Goal: Information Seeking & Learning: Learn about a topic

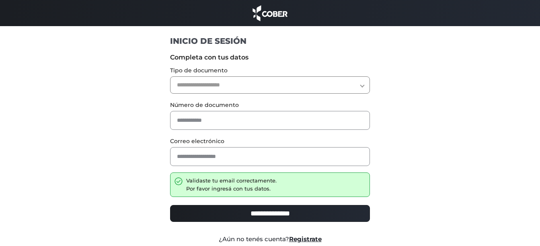
click at [285, 87] on select "**********" at bounding box center [270, 84] width 200 height 17
select select "***"
click at [170, 76] on select "**********" at bounding box center [270, 84] width 200 height 17
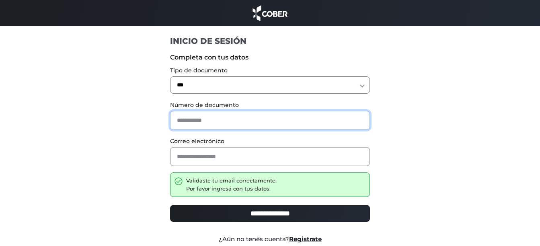
click at [284, 122] on input "text" at bounding box center [270, 120] width 200 height 19
type input "********"
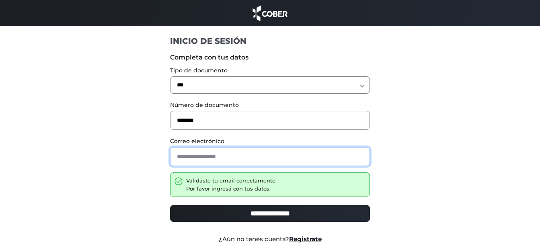
click at [279, 155] on input "email" at bounding box center [270, 156] width 200 height 19
click at [193, 155] on input "**********" at bounding box center [270, 156] width 200 height 19
type input "**********"
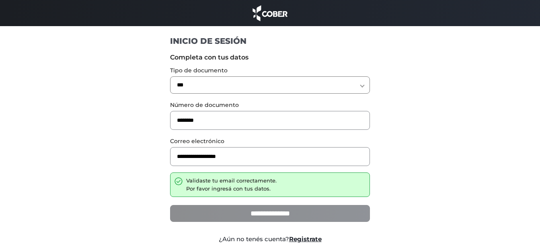
click at [284, 211] on input "**********" at bounding box center [270, 213] width 200 height 17
type input "**********"
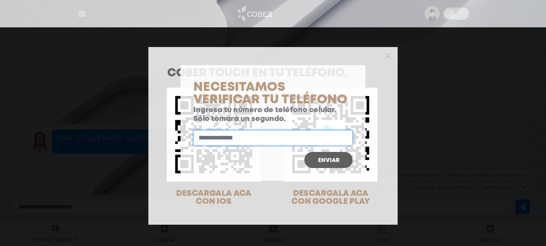
click at [232, 140] on input "text" at bounding box center [273, 137] width 159 height 15
type input "**********"
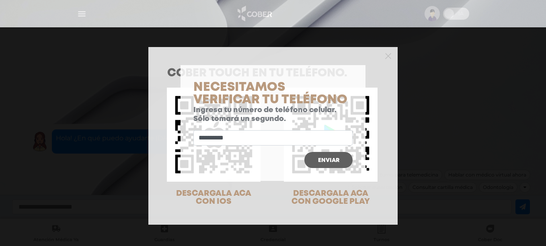
click at [325, 161] on span "Enviar" at bounding box center [328, 161] width 21 height 6
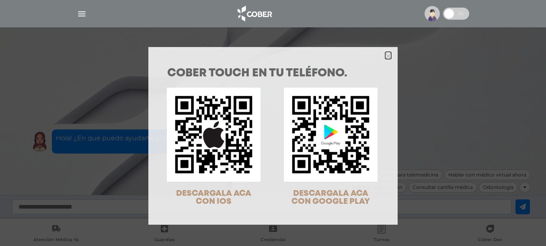
click at [387, 53] on icon "Close" at bounding box center [388, 55] width 6 height 9
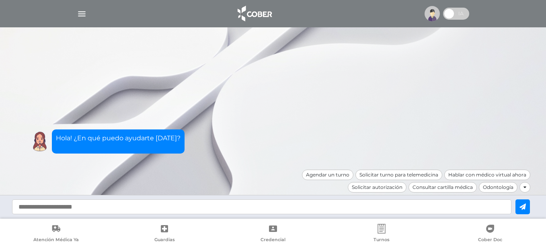
click at [80, 15] on img "button" at bounding box center [82, 14] width 10 height 10
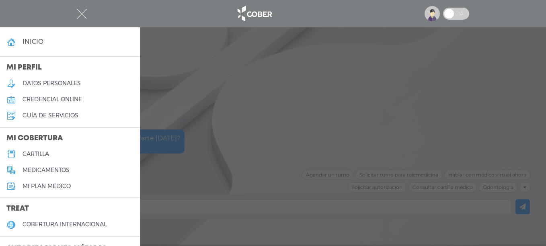
click at [72, 116] on h5 "guía de servicios" at bounding box center [51, 115] width 56 height 7
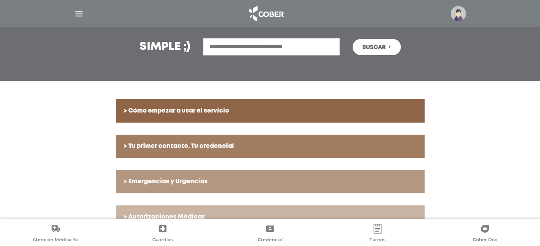
scroll to position [161, 0]
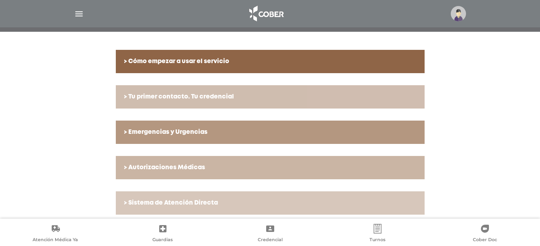
click at [229, 98] on h6 "> Tu primer contacto. Tu credencial" at bounding box center [270, 96] width 293 height 7
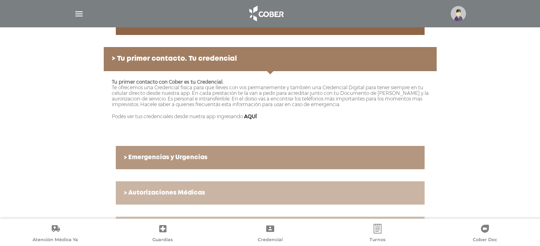
scroll to position [241, 0]
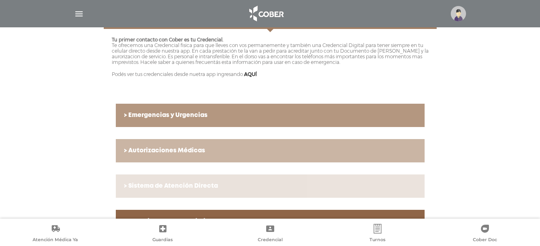
click at [221, 185] on h6 "> Sistema de Atención Directa" at bounding box center [270, 186] width 293 height 7
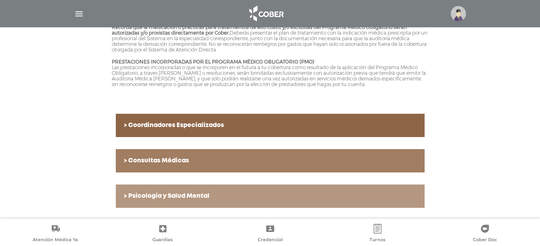
scroll to position [604, 0]
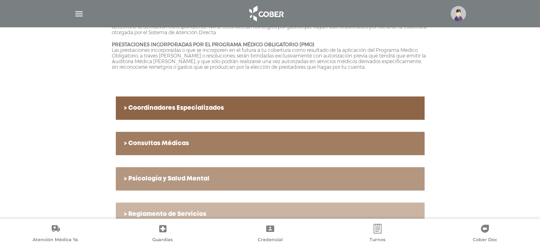
click at [173, 141] on h6 "> Consultas Médicas" at bounding box center [270, 143] width 293 height 7
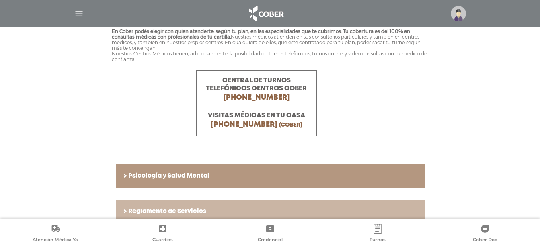
scroll to position [441, 0]
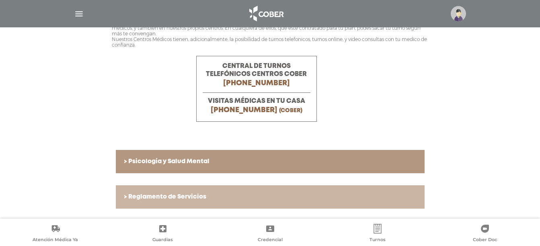
click at [200, 155] on link "> Psicología y Salud Mental" at bounding box center [270, 161] width 309 height 23
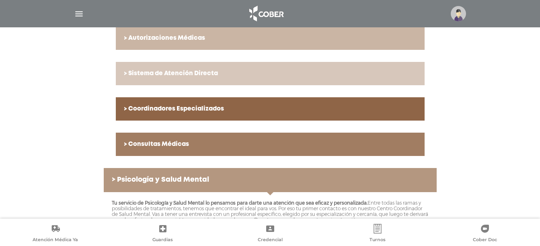
scroll to position [211, 0]
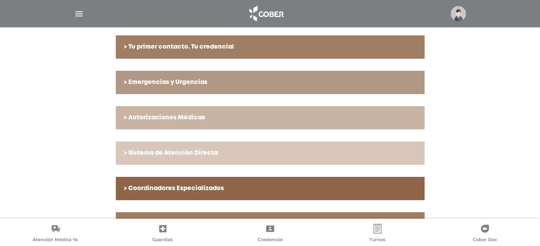
click at [74, 15] on img "button" at bounding box center [79, 14] width 10 height 10
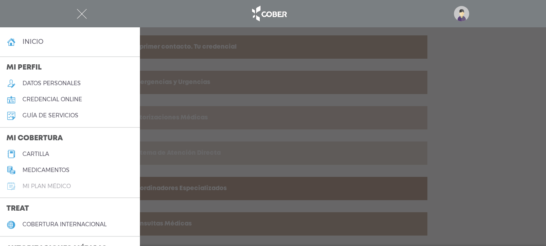
click at [58, 186] on h5 "Mi plan médico" at bounding box center [47, 186] width 48 height 7
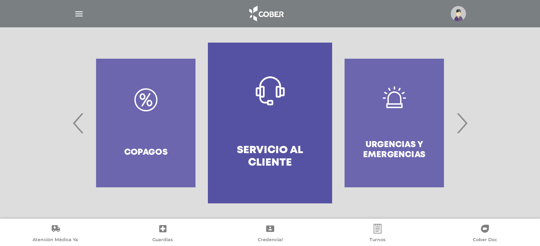
scroll to position [167, 0]
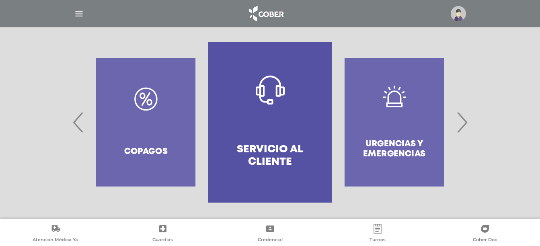
click at [127, 158] on div "Copagos" at bounding box center [146, 122] width 124 height 161
click at [143, 146] on div "Copagos" at bounding box center [146, 122] width 124 height 161
click at [466, 123] on span "›" at bounding box center [462, 122] width 16 height 43
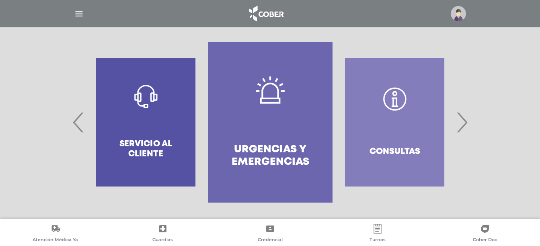
click at [465, 122] on span "›" at bounding box center [462, 122] width 16 height 43
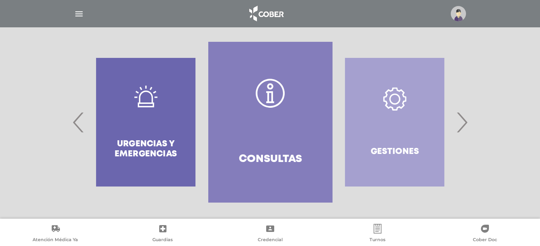
click at [459, 123] on span "›" at bounding box center [462, 122] width 16 height 43
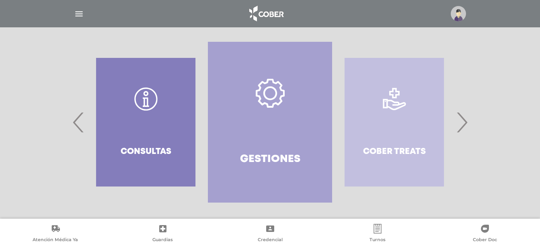
click at [463, 123] on span "›" at bounding box center [462, 122] width 16 height 43
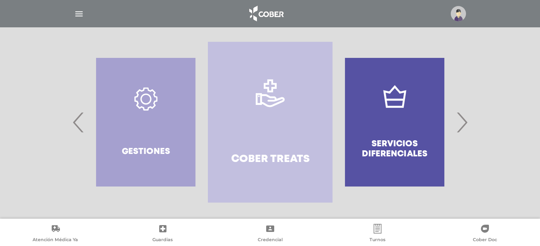
click at [463, 123] on span "›" at bounding box center [462, 122] width 16 height 43
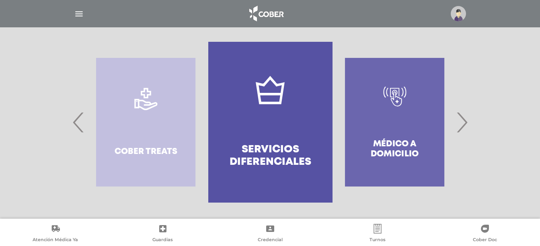
click at [463, 123] on span "›" at bounding box center [462, 122] width 16 height 43
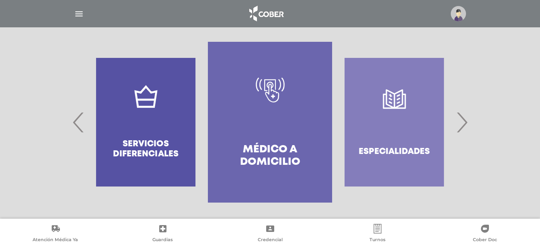
click at [463, 123] on span "›" at bounding box center [462, 122] width 16 height 43
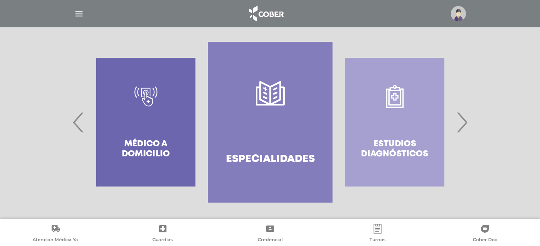
click at [463, 123] on span "›" at bounding box center [462, 122] width 16 height 43
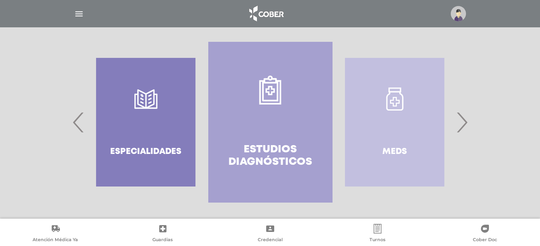
click at [463, 123] on span "›" at bounding box center [462, 122] width 16 height 43
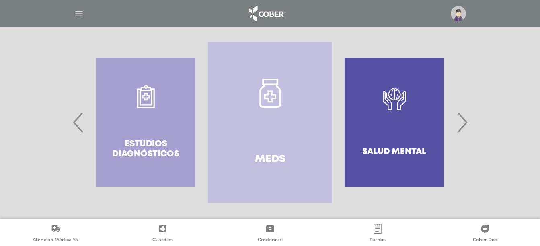
click at [463, 123] on span "›" at bounding box center [462, 122] width 16 height 43
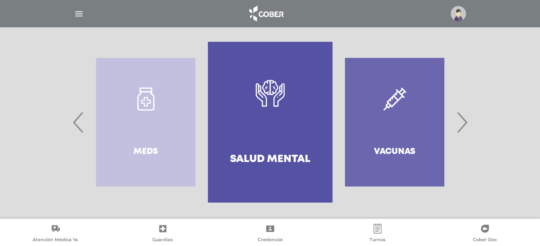
click at [463, 123] on span "›" at bounding box center [462, 122] width 16 height 43
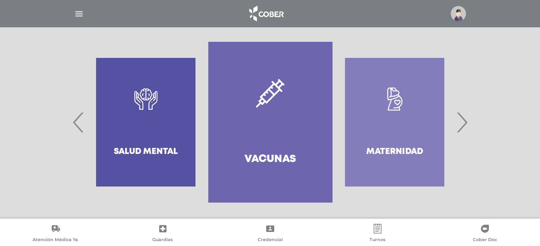
click at [463, 123] on span "›" at bounding box center [462, 122] width 16 height 43
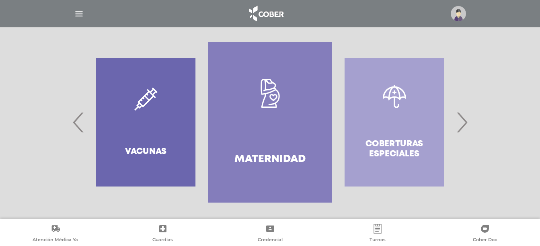
click at [463, 123] on span "›" at bounding box center [462, 122] width 16 height 43
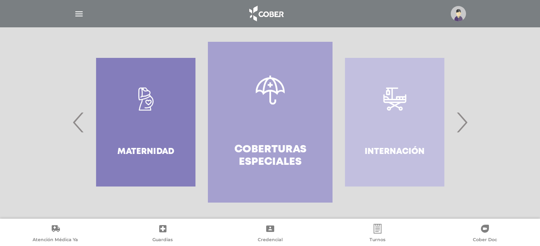
click at [463, 123] on span "›" at bounding box center [462, 122] width 16 height 43
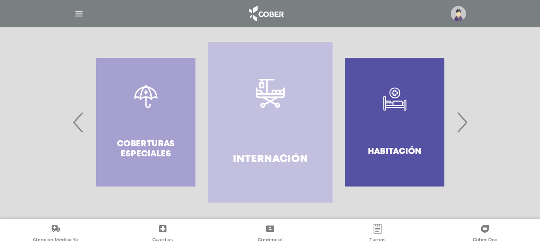
click at [253, 136] on link "Internación" at bounding box center [270, 122] width 124 height 161
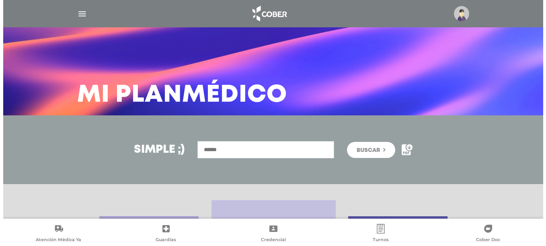
scroll to position [0, 0]
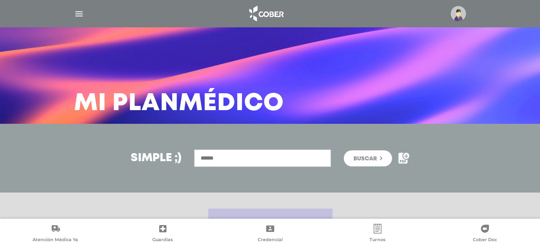
click at [76, 12] on img "button" at bounding box center [79, 14] width 10 height 10
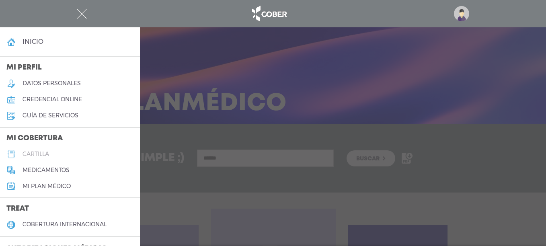
click at [33, 152] on h5 "cartilla" at bounding box center [36, 154] width 27 height 7
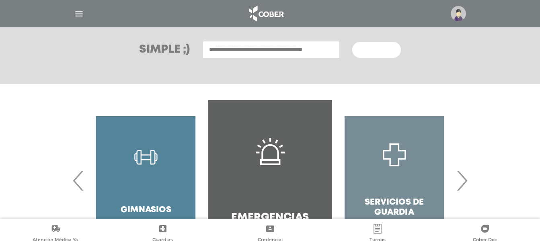
scroll to position [161, 0]
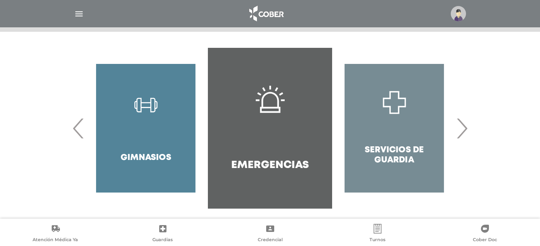
click at [148, 142] on div "Gimnasios" at bounding box center [146, 128] width 124 height 161
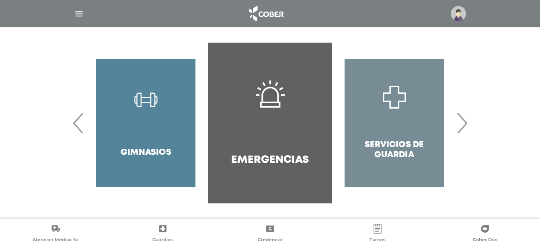
scroll to position [167, 0]
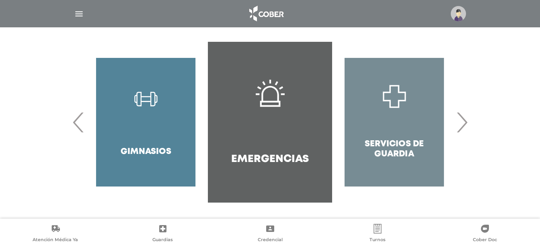
click at [145, 100] on div "Gimnasios" at bounding box center [146, 122] width 124 height 161
click at [377, 231] on icon at bounding box center [378, 229] width 10 height 10
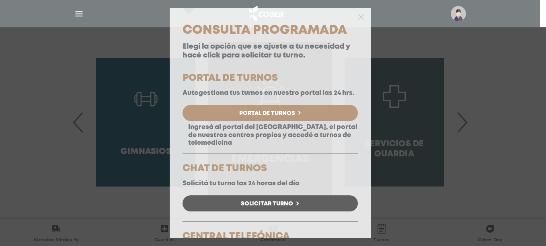
click at [446, 202] on div "Consulta Programada Elegí la opción que se ajuste a tu necesidad y hacé click p…" at bounding box center [273, 123] width 546 height 246
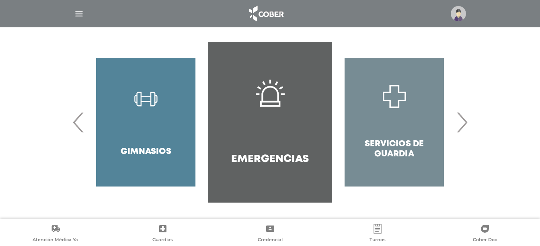
click at [464, 124] on span "›" at bounding box center [462, 122] width 16 height 43
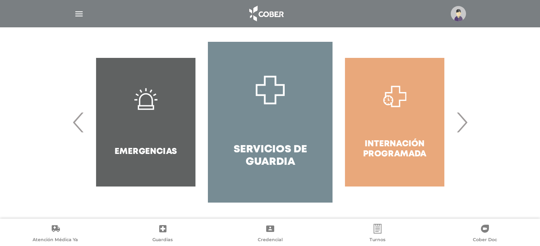
click at [464, 124] on span "›" at bounding box center [462, 122] width 16 height 43
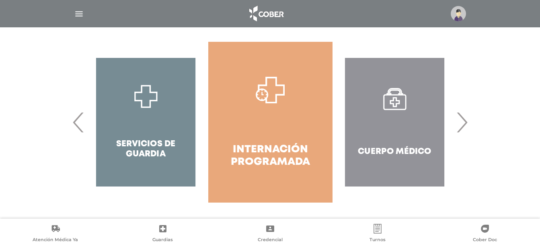
click at [464, 124] on span "›" at bounding box center [462, 122] width 16 height 43
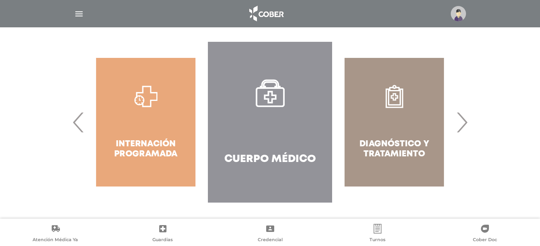
click at [464, 124] on span "›" at bounding box center [462, 122] width 16 height 43
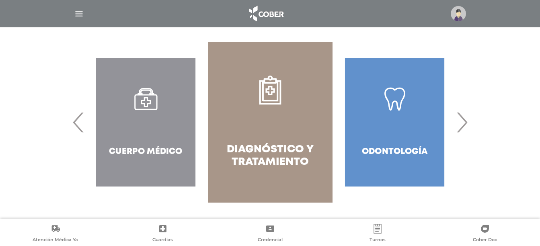
click at [464, 124] on span "›" at bounding box center [462, 122] width 16 height 43
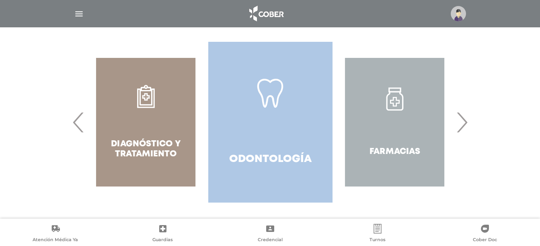
click at [256, 156] on h4 "Odontología" at bounding box center [270, 159] width 82 height 12
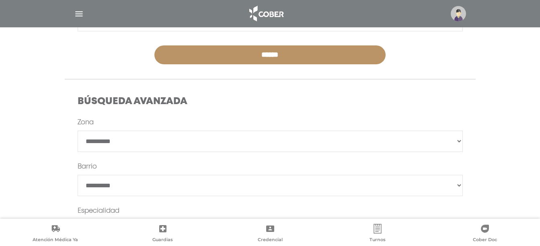
scroll to position [201, 0]
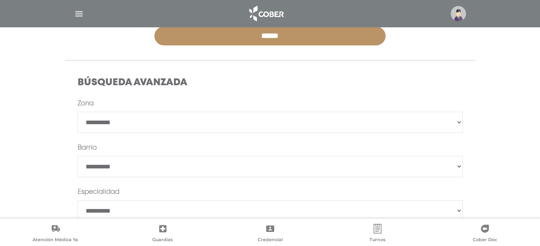
click at [239, 128] on select "**********" at bounding box center [270, 122] width 385 height 21
select select "*********"
click at [78, 112] on select "**********" at bounding box center [270, 122] width 385 height 21
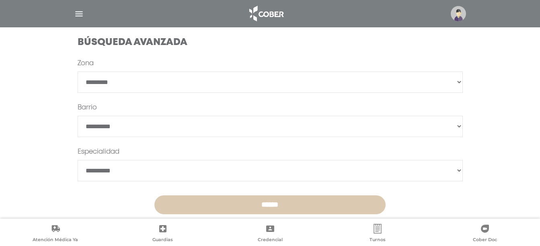
click at [260, 202] on input "******" at bounding box center [270, 205] width 231 height 19
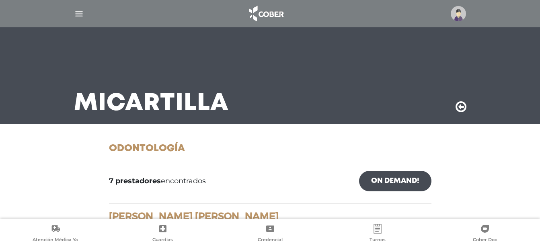
click at [82, 14] on img "button" at bounding box center [79, 14] width 10 height 10
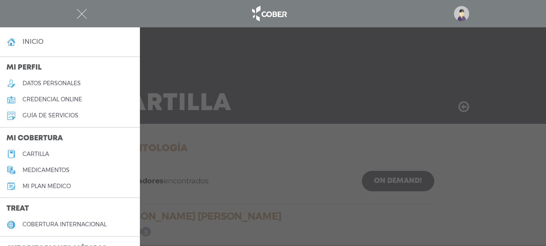
click at [291, 142] on div at bounding box center [273, 123] width 546 height 246
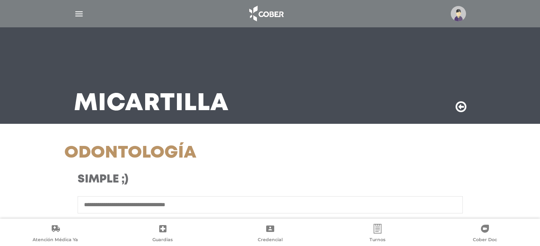
select select "*********"
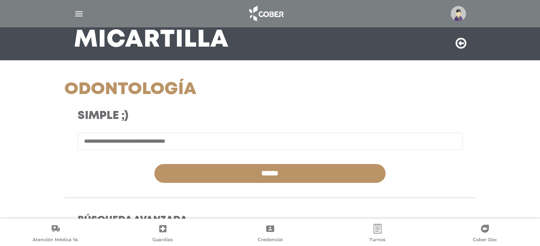
scroll to position [40, 0]
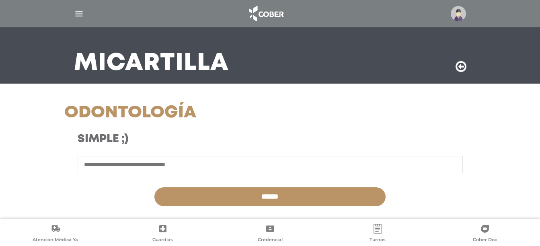
click at [148, 163] on input "text" at bounding box center [270, 164] width 385 height 17
type input "**********"
click at [155, 187] on input "******" at bounding box center [270, 196] width 231 height 19
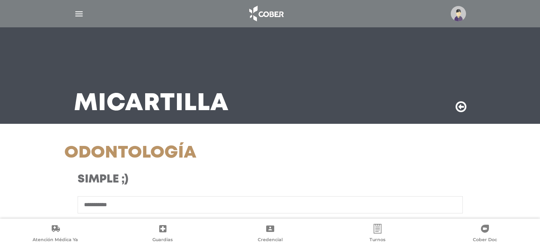
select select "*********"
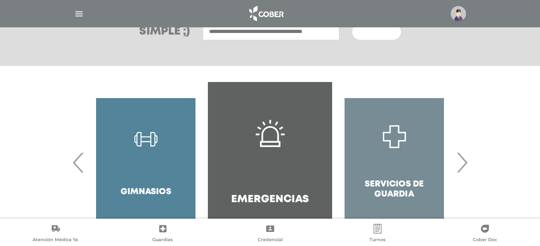
scroll to position [167, 0]
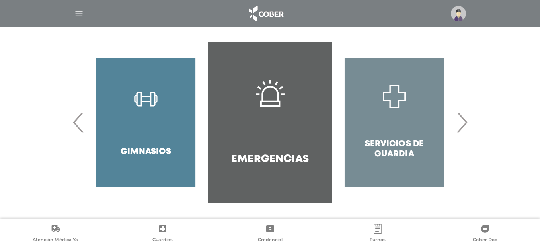
click at [160, 124] on div "Gimnasios" at bounding box center [146, 122] width 124 height 161
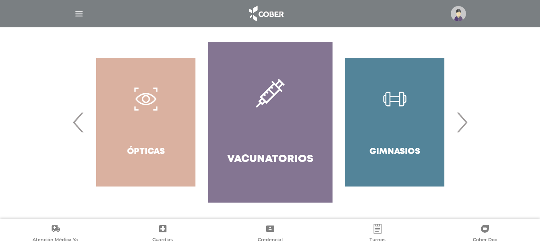
click at [384, 134] on div "Gimnasios" at bounding box center [395, 122] width 124 height 161
click at [179, 145] on div "Ópticas" at bounding box center [146, 122] width 124 height 161
click at [79, 131] on span "‹" at bounding box center [79, 122] width 16 height 43
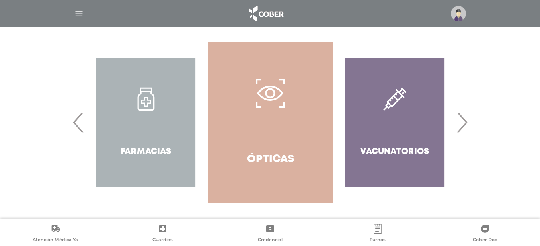
click at [79, 131] on span "‹" at bounding box center [79, 122] width 16 height 43
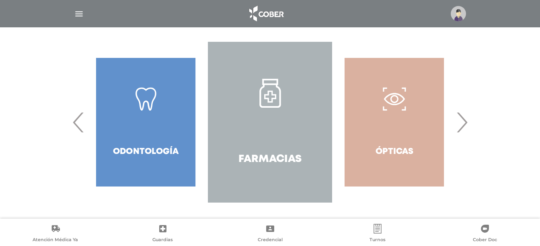
click at [239, 142] on link "Farmacias" at bounding box center [270, 122] width 124 height 161
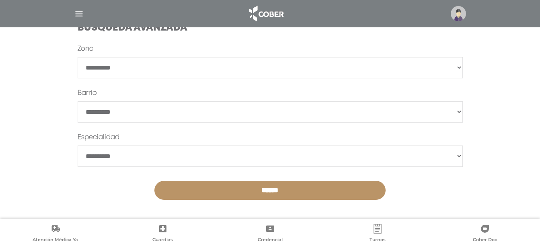
scroll to position [257, 0]
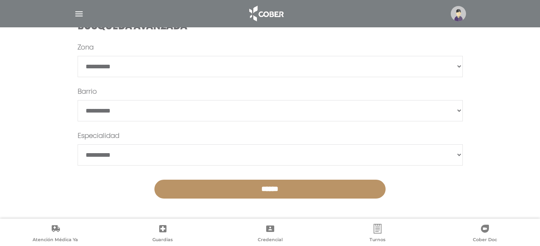
click at [198, 63] on select "**********" at bounding box center [270, 66] width 385 height 21
select select "*********"
click at [78, 56] on select "**********" at bounding box center [270, 66] width 385 height 21
click at [150, 111] on select "*******" at bounding box center [270, 110] width 385 height 21
select select "*********"
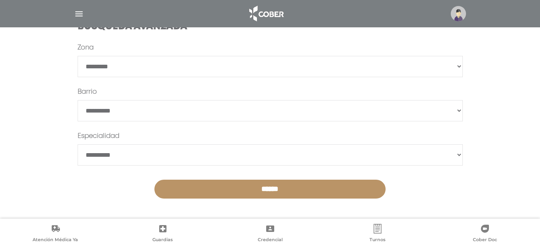
click at [78, 100] on select "*******" at bounding box center [270, 110] width 385 height 21
click at [247, 192] on input "******" at bounding box center [270, 189] width 231 height 19
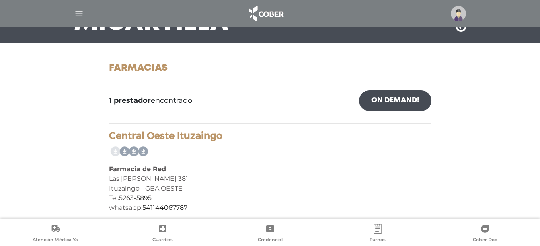
scroll to position [88, 0]
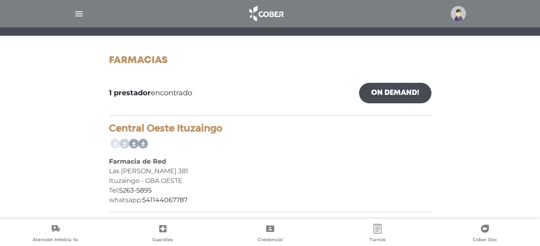
click at [125, 142] on link at bounding box center [123, 144] width 13 height 13
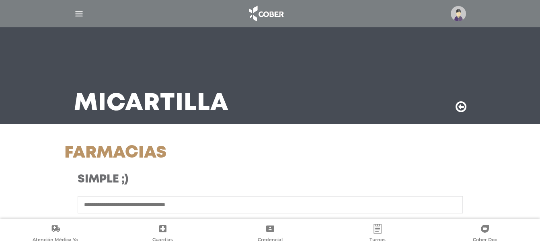
select select "*********"
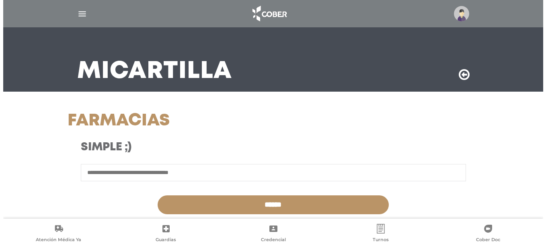
scroll to position [80, 0]
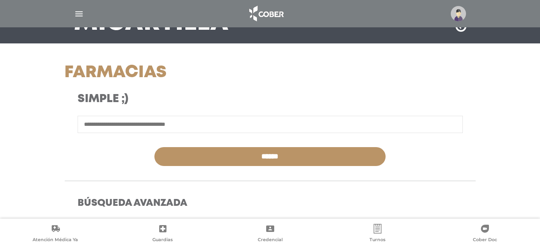
click at [158, 239] on span "Guardias" at bounding box center [162, 240] width 21 height 7
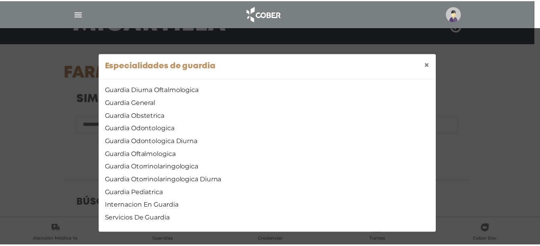
scroll to position [3, 0]
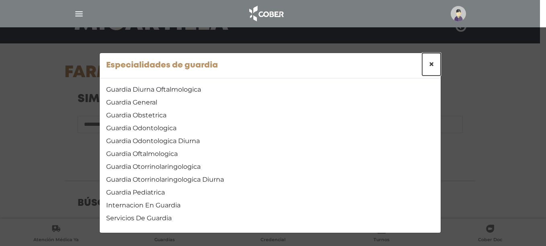
click at [430, 62] on span "×" at bounding box center [432, 64] width 6 height 12
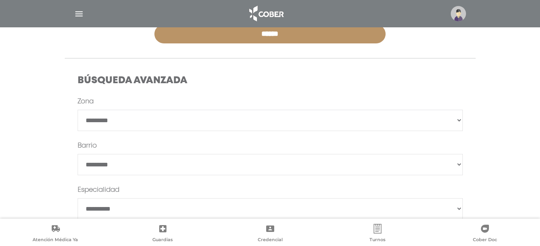
scroll to position [241, 0]
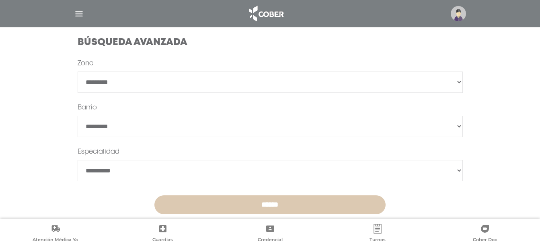
click at [227, 204] on input "******" at bounding box center [270, 205] width 231 height 19
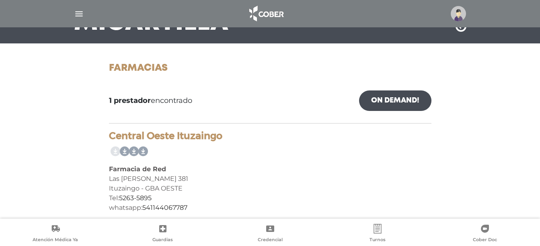
scroll to position [88, 0]
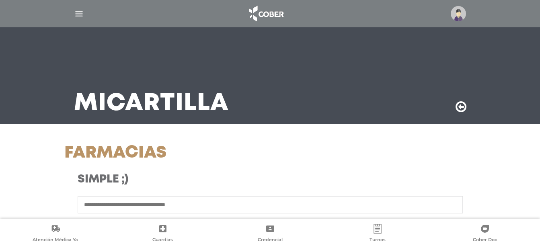
select select "*********"
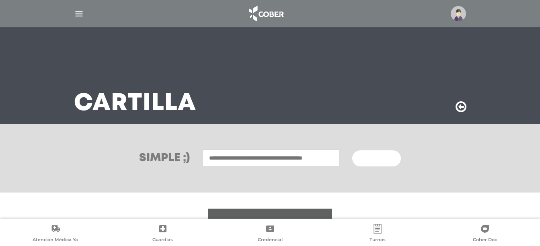
scroll to position [6, 0]
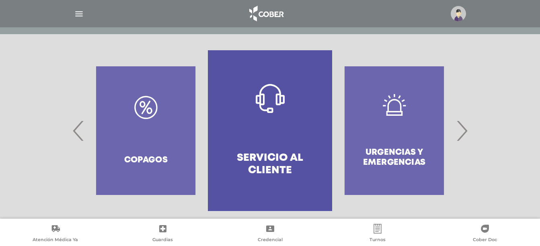
scroll to position [161, 0]
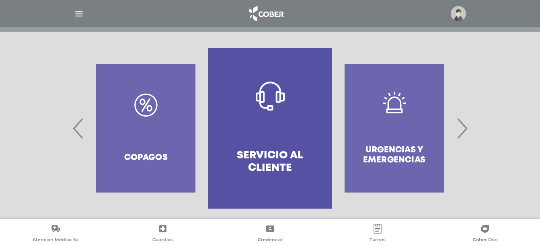
click at [121, 137] on div "Copagos" at bounding box center [146, 128] width 124 height 161
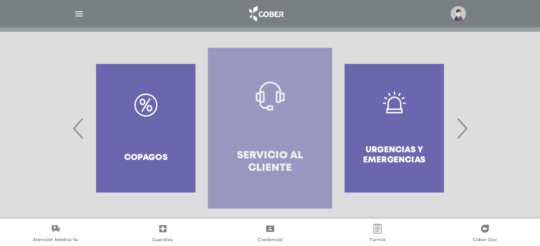
click at [296, 131] on link "Servicio al Cliente" at bounding box center [270, 128] width 124 height 161
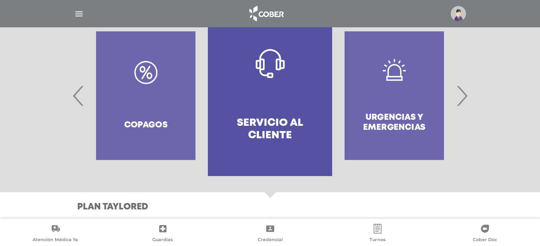
scroll to position [136, 0]
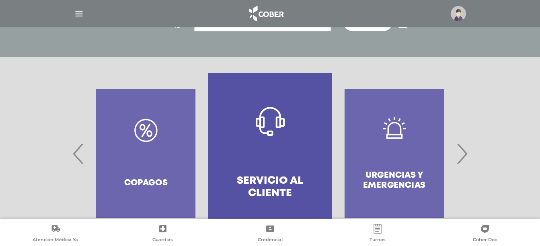
click at [461, 161] on span "›" at bounding box center [462, 153] width 16 height 43
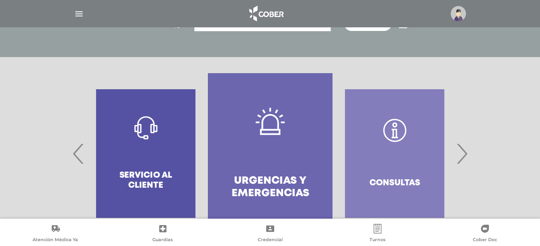
click at [458, 153] on span "›" at bounding box center [462, 153] width 16 height 43
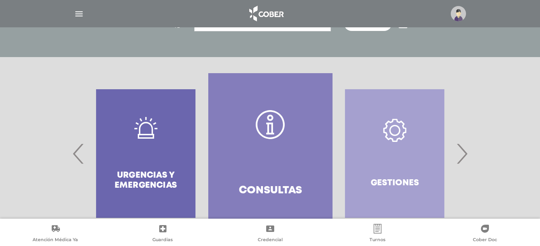
click at [462, 155] on span "›" at bounding box center [462, 153] width 16 height 43
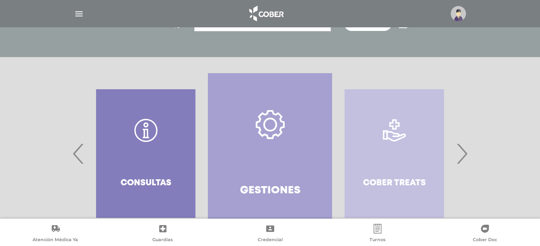
click at [462, 155] on span "›" at bounding box center [462, 153] width 16 height 43
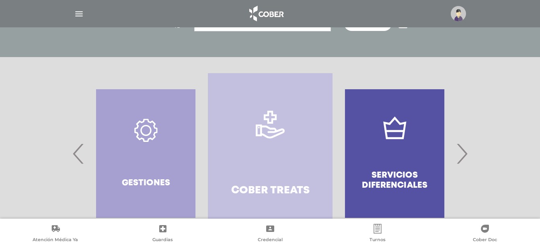
click at [415, 150] on div "Servicios diferenciales" at bounding box center [395, 153] width 124 height 161
click at [467, 155] on span "›" at bounding box center [462, 153] width 16 height 43
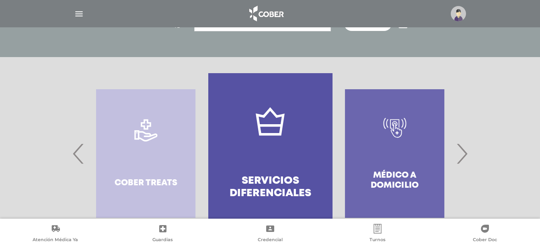
click at [466, 156] on span "›" at bounding box center [462, 153] width 16 height 43
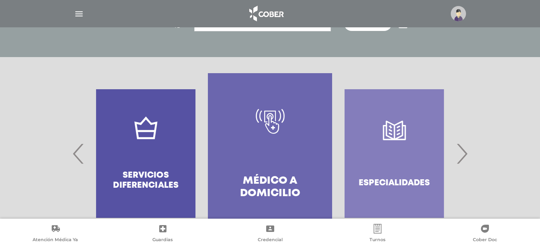
click at [466, 156] on span "›" at bounding box center [462, 153] width 16 height 43
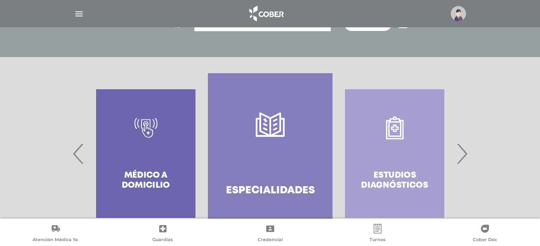
click at [294, 164] on link "Especialidades" at bounding box center [270, 153] width 124 height 161
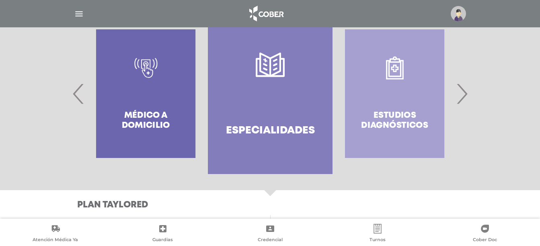
scroll to position [198, 0]
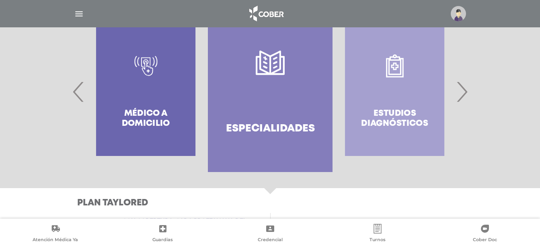
click at [458, 95] on span "›" at bounding box center [462, 91] width 16 height 43
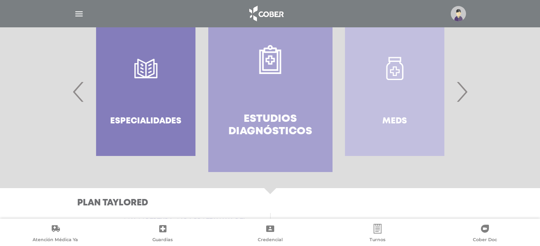
click at [462, 93] on span "›" at bounding box center [462, 91] width 16 height 43
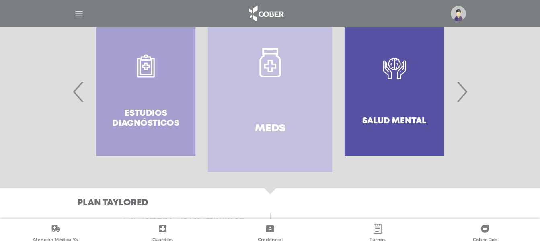
click at [411, 97] on div "Salud mental" at bounding box center [394, 91] width 124 height 161
click at [395, 69] on div "Salud mental" at bounding box center [394, 91] width 124 height 161
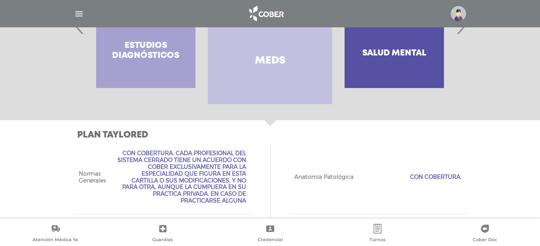
scroll to position [77, 0]
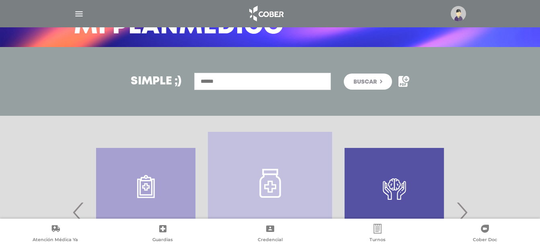
click at [254, 80] on input "text" at bounding box center [262, 81] width 137 height 17
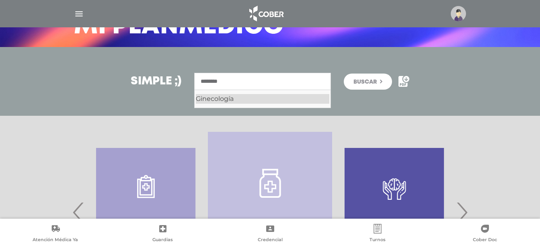
click at [232, 97] on div "Ginecología" at bounding box center [263, 99] width 134 height 10
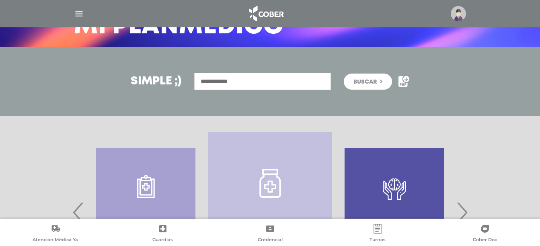
type input "**********"
click at [362, 80] on span "Buscar" at bounding box center [365, 82] width 23 height 6
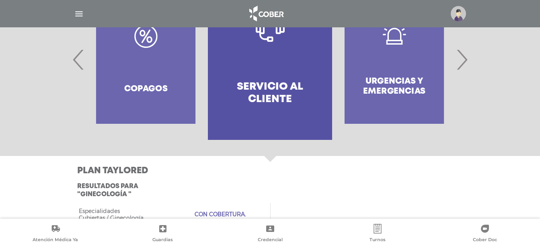
scroll to position [251, 0]
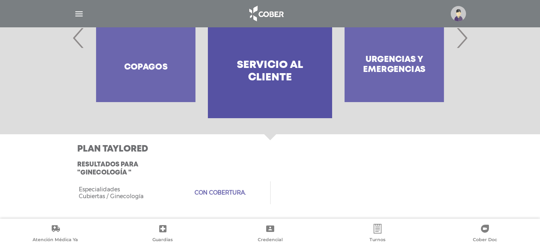
click at [464, 41] on span "›" at bounding box center [462, 37] width 16 height 43
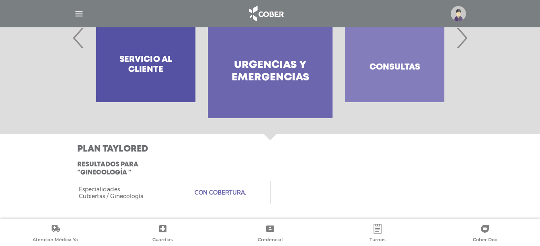
click at [464, 41] on span "›" at bounding box center [462, 37] width 16 height 43
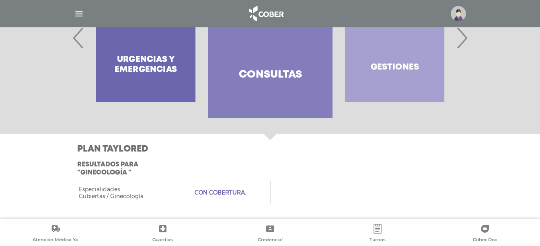
click at [464, 41] on span "›" at bounding box center [462, 37] width 16 height 43
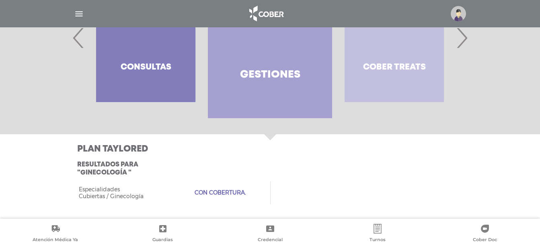
click at [276, 74] on h4 "Gestiones" at bounding box center [270, 75] width 60 height 12
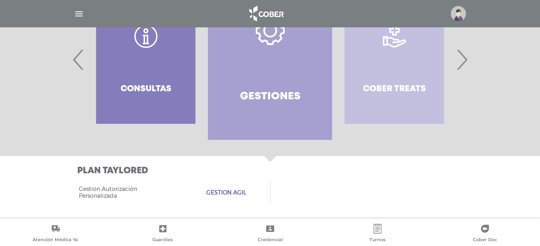
scroll to position [230, 0]
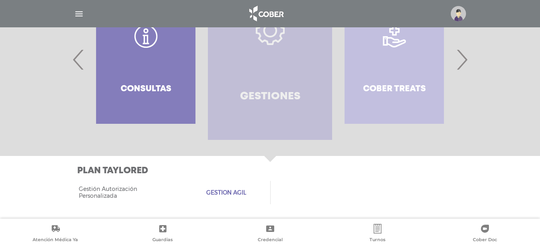
click at [276, 74] on link "Gestiones" at bounding box center [270, 59] width 124 height 161
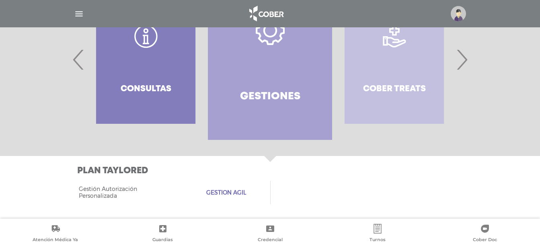
click at [83, 12] on img "button" at bounding box center [79, 14] width 10 height 10
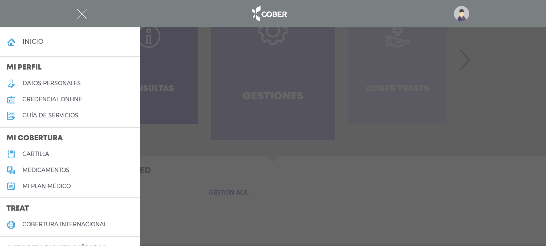
click at [58, 173] on h5 "medicamentos" at bounding box center [46, 170] width 47 height 7
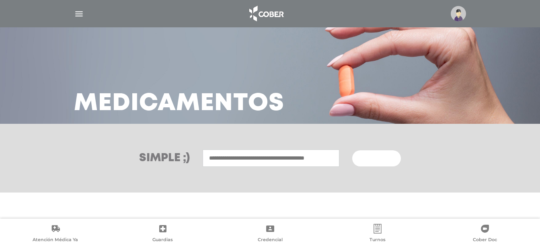
click at [78, 13] on img "button" at bounding box center [79, 14] width 10 height 10
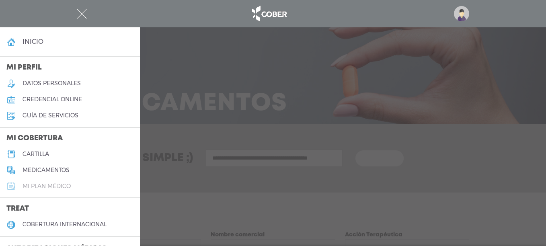
click at [58, 186] on h5 "Mi plan médico" at bounding box center [47, 186] width 48 height 7
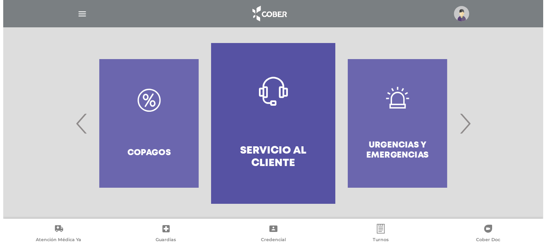
scroll to position [167, 0]
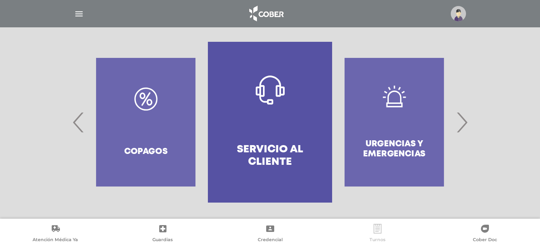
click at [376, 232] on icon at bounding box center [378, 229] width 8 height 10
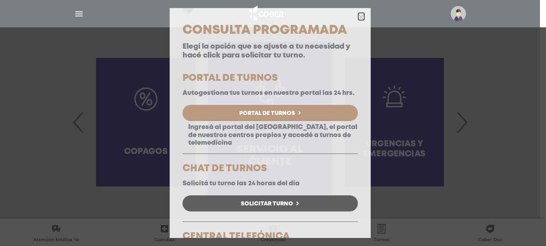
click at [358, 14] on icon "button" at bounding box center [361, 17] width 6 height 6
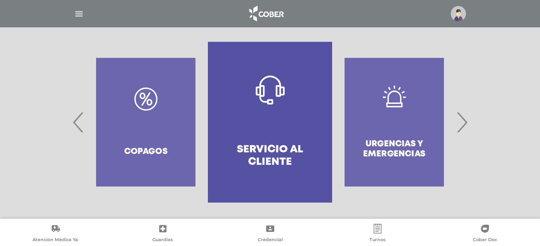
click at [78, 12] on img "button" at bounding box center [79, 14] width 10 height 10
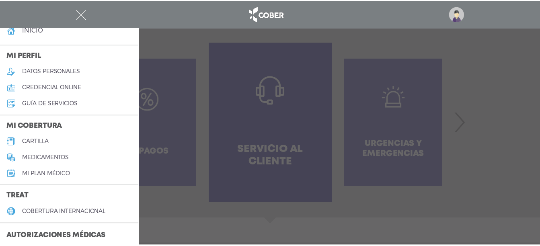
scroll to position [0, 0]
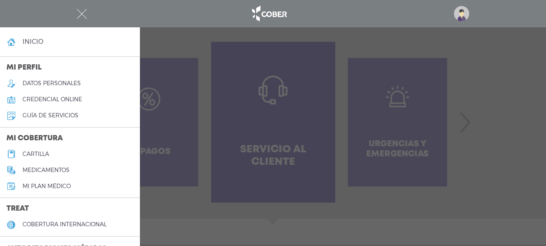
click at [236, 130] on div at bounding box center [273, 123] width 546 height 246
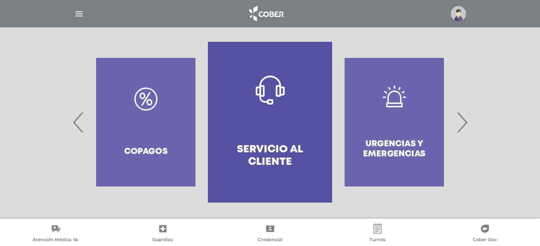
click at [73, 128] on span "‹" at bounding box center [79, 122] width 16 height 43
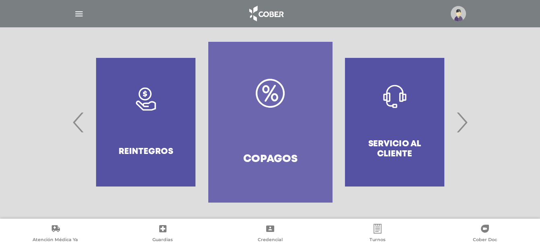
click at [377, 228] on icon at bounding box center [378, 229] width 10 height 10
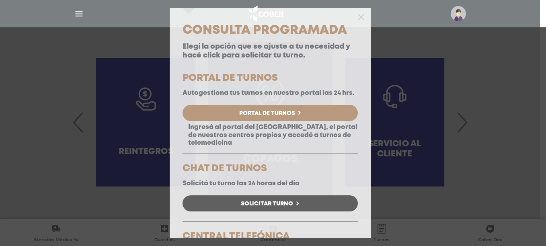
click at [351, 18] on div at bounding box center [270, 16] width 201 height 16
click at [358, 18] on icon "button" at bounding box center [361, 17] width 6 height 6
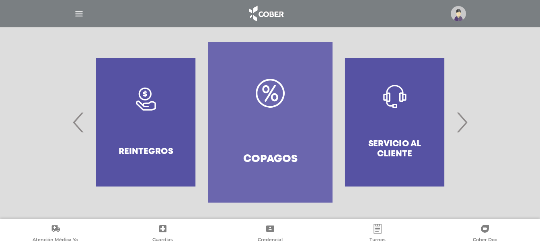
click at [463, 127] on span "›" at bounding box center [462, 122] width 16 height 43
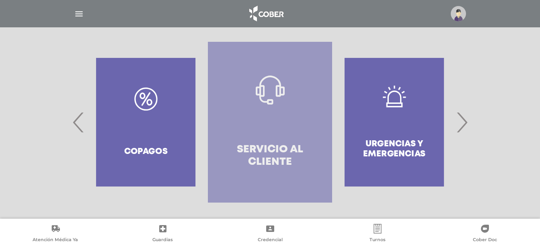
click at [284, 144] on h4 "Servicio al Cliente" at bounding box center [269, 156] width 95 height 25
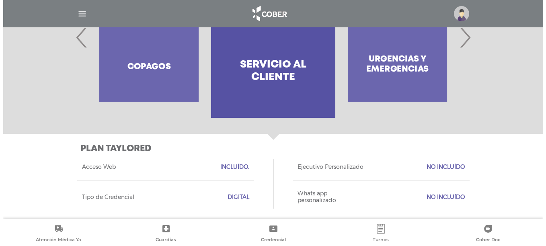
scroll to position [256, 0]
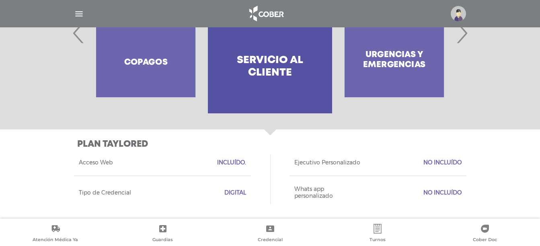
click at [157, 229] on link "Guardias" at bounding box center [162, 234] width 107 height 21
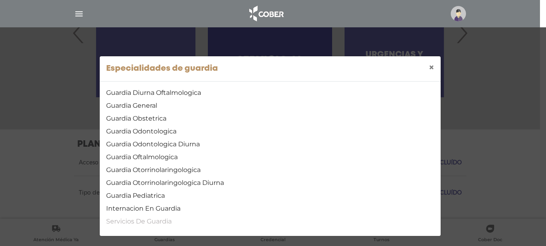
click at [167, 224] on link "Servicios De Guardia" at bounding box center [270, 222] width 328 height 10
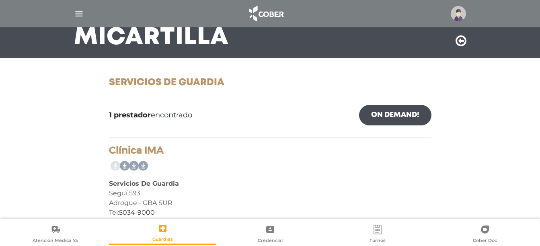
scroll to position [48, 0]
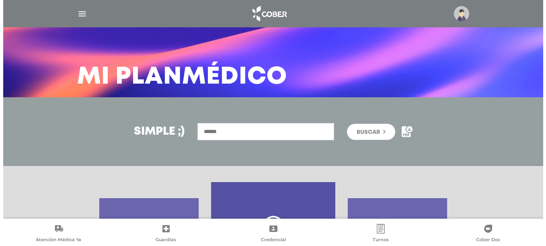
scroll to position [121, 0]
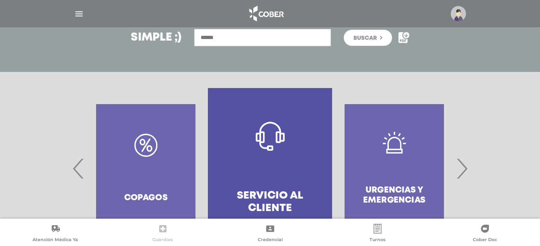
click at [159, 231] on icon at bounding box center [163, 229] width 10 height 10
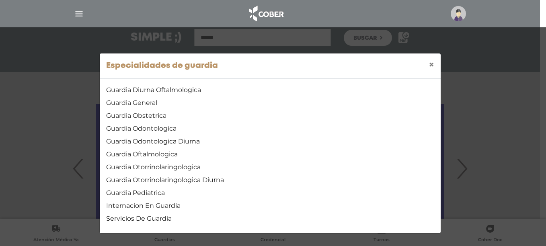
scroll to position [3, 0]
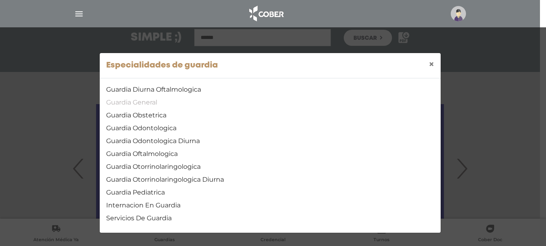
click at [142, 101] on link "Guardia General" at bounding box center [270, 103] width 328 height 10
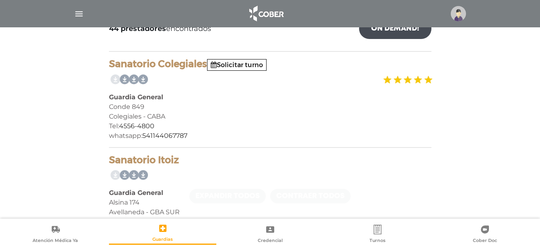
scroll to position [156, 0]
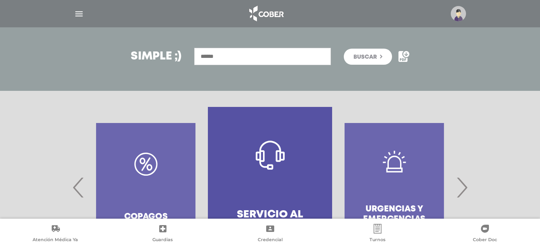
scroll to position [161, 0]
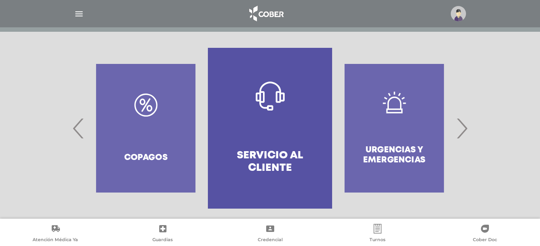
click at [466, 129] on span "›" at bounding box center [462, 128] width 16 height 43
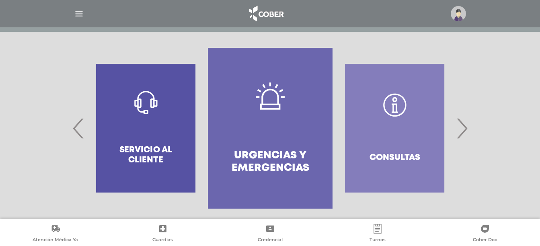
click at [466, 129] on span "›" at bounding box center [462, 128] width 16 height 43
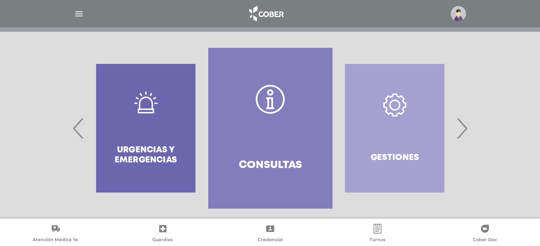
click at [465, 132] on span "›" at bounding box center [462, 128] width 16 height 43
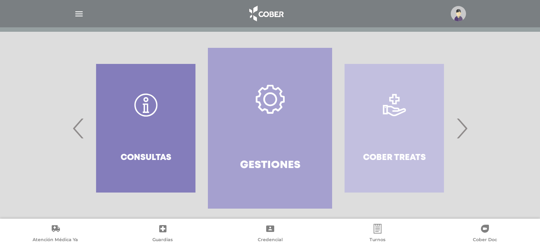
click at [462, 134] on span "›" at bounding box center [462, 128] width 16 height 43
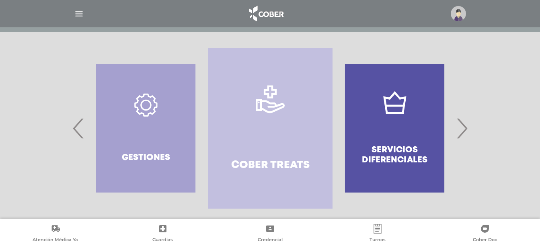
click at [460, 134] on span "›" at bounding box center [462, 128] width 16 height 43
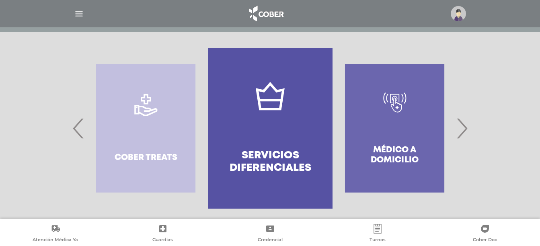
click at [458, 134] on span "›" at bounding box center [462, 128] width 16 height 43
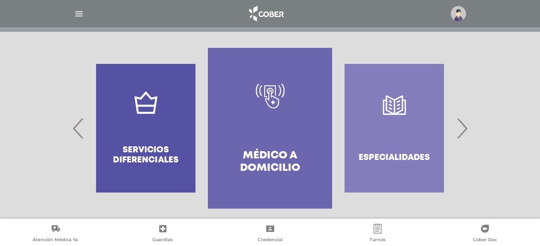
click at [354, 138] on div "Especialidades" at bounding box center [394, 128] width 124 height 161
click at [395, 140] on div "Especialidades" at bounding box center [394, 128] width 124 height 161
click at [382, 109] on div "Especialidades" at bounding box center [394, 128] width 124 height 161
click at [389, 108] on div "Especialidades" at bounding box center [394, 128] width 124 height 161
click at [457, 133] on div "Estudios diagnósticos" at bounding box center [519, 128] width 124 height 161
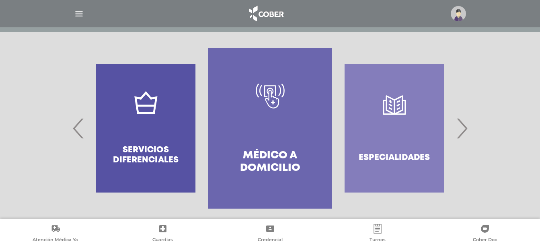
click at [461, 133] on span "›" at bounding box center [462, 128] width 16 height 43
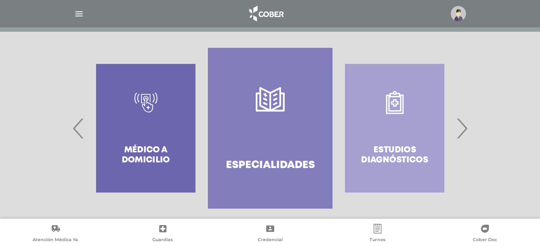
click at [461, 133] on span "›" at bounding box center [462, 128] width 16 height 43
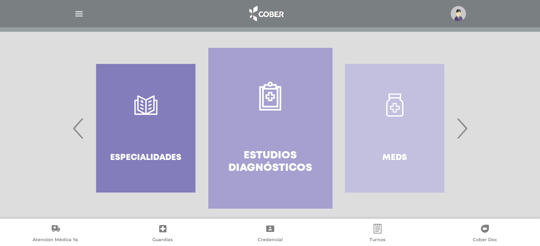
click at [461, 133] on span "›" at bounding box center [462, 128] width 16 height 43
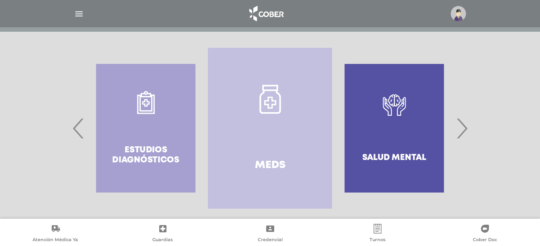
click at [461, 134] on span "›" at bounding box center [462, 128] width 16 height 43
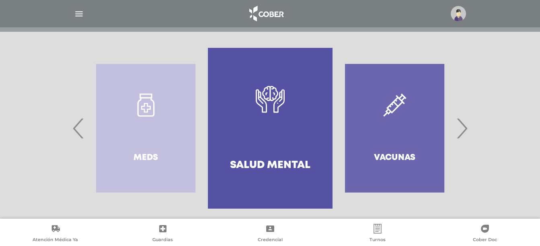
click at [461, 134] on span "›" at bounding box center [462, 128] width 16 height 43
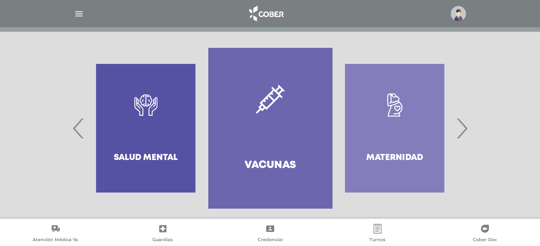
click at [459, 126] on span "›" at bounding box center [462, 128] width 16 height 43
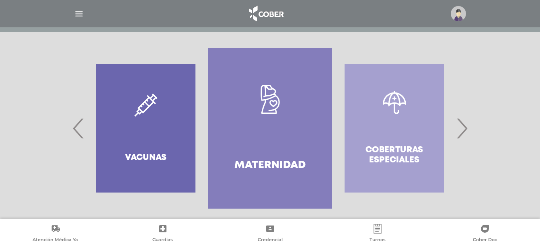
click at [462, 128] on span "›" at bounding box center [462, 128] width 16 height 43
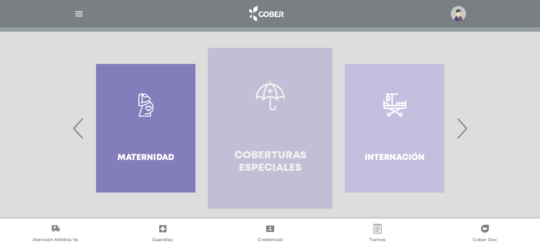
click at [273, 131] on link "Coberturas especiales" at bounding box center [270, 128] width 124 height 161
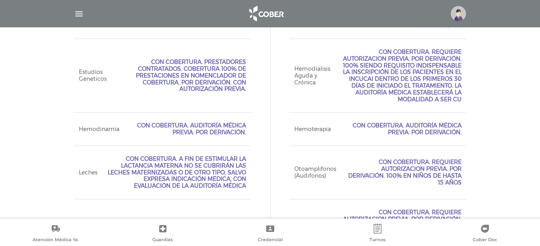
scroll to position [383, 0]
